Goal: Check status: Check status

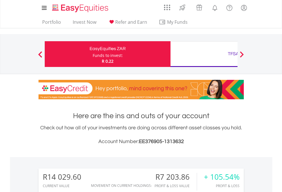
scroll to position [55, 90]
click at [93, 54] on div "Funds to invest:" at bounding box center [108, 56] width 30 height 6
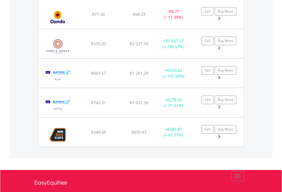
scroll to position [55, 90]
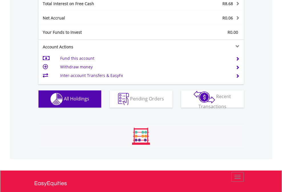
scroll to position [658, 0]
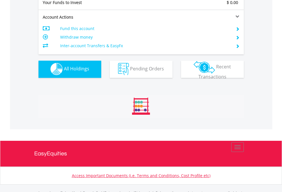
scroll to position [565, 0]
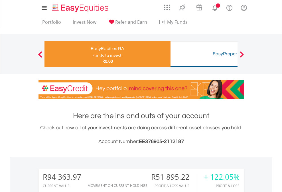
scroll to position [55, 90]
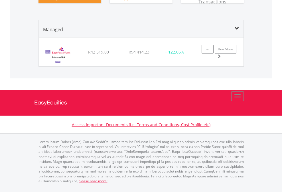
scroll to position [670, 0]
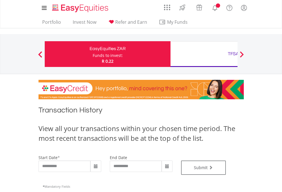
type input "**********"
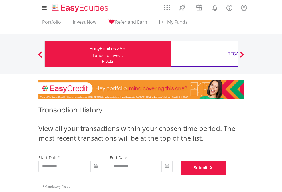
click at [226, 174] on button "Submit" at bounding box center [203, 167] width 45 height 14
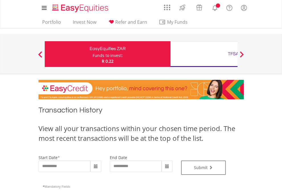
click at [204, 54] on div "TFSA" at bounding box center [233, 54] width 119 height 8
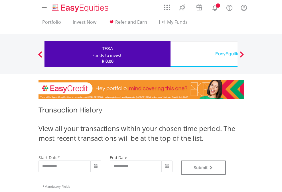
type input "**********"
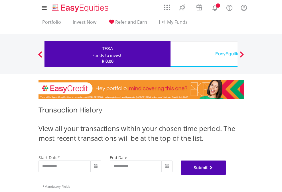
click at [226, 174] on button "Submit" at bounding box center [203, 167] width 45 height 14
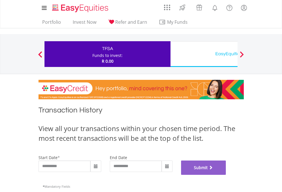
scroll to position [231, 0]
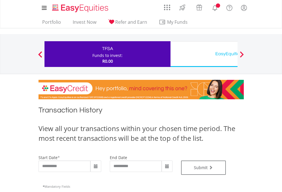
click at [204, 54] on div "EasyEquities USD" at bounding box center [233, 54] width 119 height 8
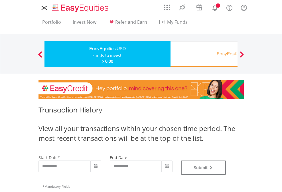
type input "**********"
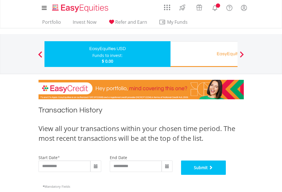
click at [226, 174] on button "Submit" at bounding box center [203, 167] width 45 height 14
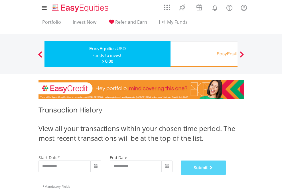
scroll to position [231, 0]
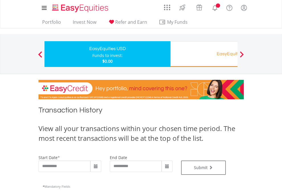
click at [204, 54] on div "EasyEquities RA" at bounding box center [233, 54] width 119 height 8
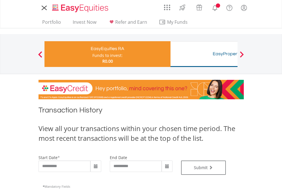
type input "**********"
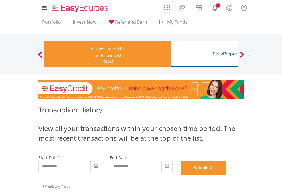
click at [226, 174] on button "Submit" at bounding box center [203, 167] width 45 height 14
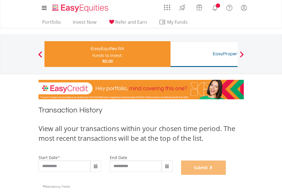
scroll to position [231, 0]
